Goal: Task Accomplishment & Management: Manage account settings

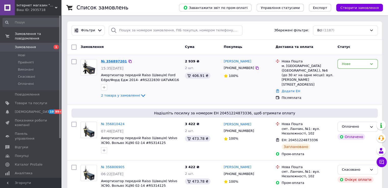
click at [114, 27] on link "№ 356897201" at bounding box center [114, 62] width 26 height 4
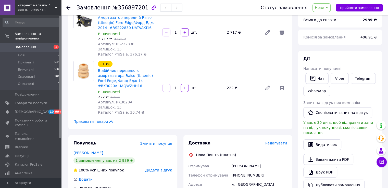
scroll to position [26, 0]
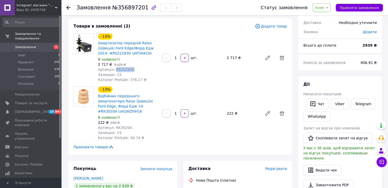
copy span "RS222830"
drag, startPoint x: 132, startPoint y: 71, endPoint x: 113, endPoint y: 70, distance: 18.6
click at [113, 27] on div "Артикул: RS222830" at bounding box center [128, 69] width 60 height 5
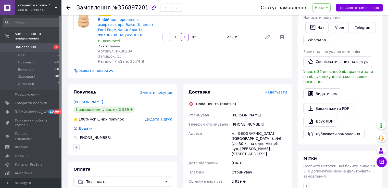
scroll to position [128, 0]
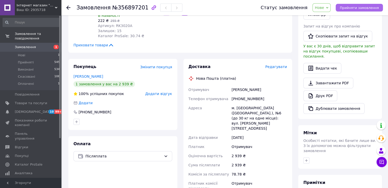
drag, startPoint x: 352, startPoint y: 7, endPoint x: 349, endPoint y: 7, distance: 2.7
click at [124, 7] on span "Прийняти замовлення" at bounding box center [359, 8] width 39 height 4
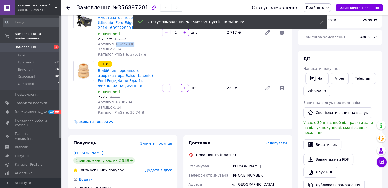
scroll to position [0, 0]
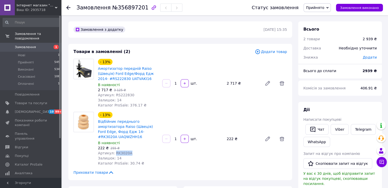
copy span "RK3020A"
drag, startPoint x: 130, startPoint y: 149, endPoint x: 113, endPoint y: 150, distance: 16.9
click at [113, 27] on div "Артикул: RK3020A" at bounding box center [128, 153] width 60 height 5
copy span "RS222830"
drag, startPoint x: 131, startPoint y: 97, endPoint x: 114, endPoint y: 96, distance: 16.9
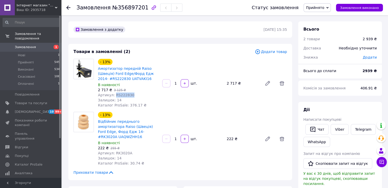
click at [114, 27] on div "Артикул: RS222830" at bounding box center [128, 95] width 60 height 5
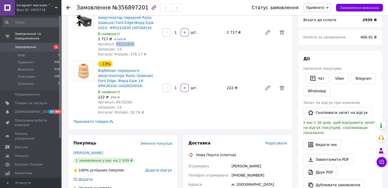
scroll to position [102, 0]
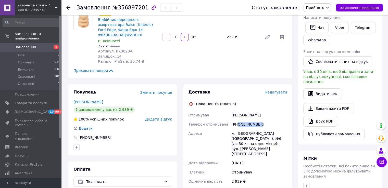
drag, startPoint x: 258, startPoint y: 121, endPoint x: 237, endPoint y: 120, distance: 20.7
click at [124, 27] on div "[PHONE_NUMBER]" at bounding box center [259, 124] width 57 height 9
copy div "0679320389"
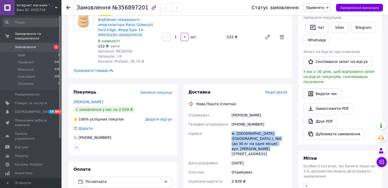
drag, startPoint x: 232, startPoint y: 129, endPoint x: 289, endPoint y: 142, distance: 58.9
click at [124, 27] on div "Доставка Редагувати Нова Пошта (платна) Отримувач РУДИЙ ЯКІВ Телефон отримувача…" at bounding box center [238, 179] width 109 height 189
copy div "м. [GEOGRAPHIC_DATA] ([GEOGRAPHIC_DATA].), №6 (до 30 кг на одне місце): вул. [P…"
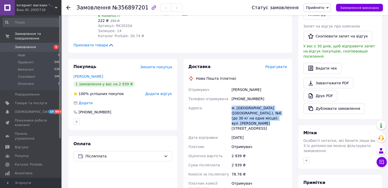
scroll to position [51, 0]
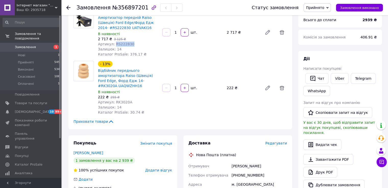
copy span "RS222830"
drag, startPoint x: 132, startPoint y: 45, endPoint x: 113, endPoint y: 45, distance: 19.2
click at [113, 27] on div "Артикул: RS222830" at bounding box center [128, 44] width 60 height 5
copy span "RK3020A"
drag, startPoint x: 131, startPoint y: 99, endPoint x: 114, endPoint y: 100, distance: 17.1
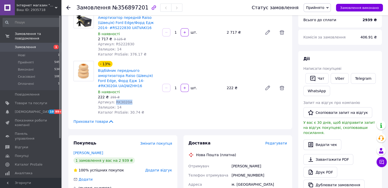
click at [114, 27] on div "Артикул: RK3020A" at bounding box center [128, 102] width 60 height 5
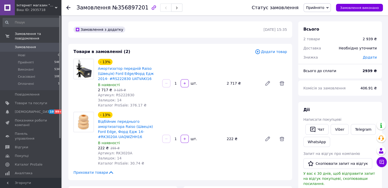
click at [67, 6] on icon at bounding box center [68, 8] width 4 height 4
